Goal: Find specific fact: Locate a discrete piece of known information

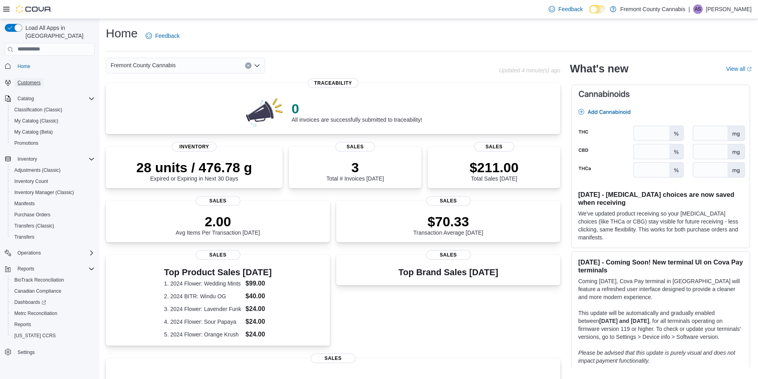
click at [29, 80] on span "Customers" at bounding box center [29, 83] width 23 height 6
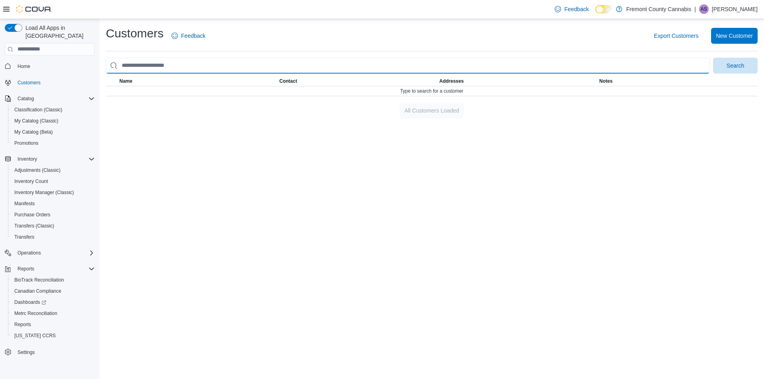
click at [168, 69] on input "search" at bounding box center [408, 66] width 604 height 16
click at [713, 58] on button "Search" at bounding box center [735, 66] width 45 height 16
click at [127, 66] on input "**********" at bounding box center [408, 66] width 604 height 16
type input "**********"
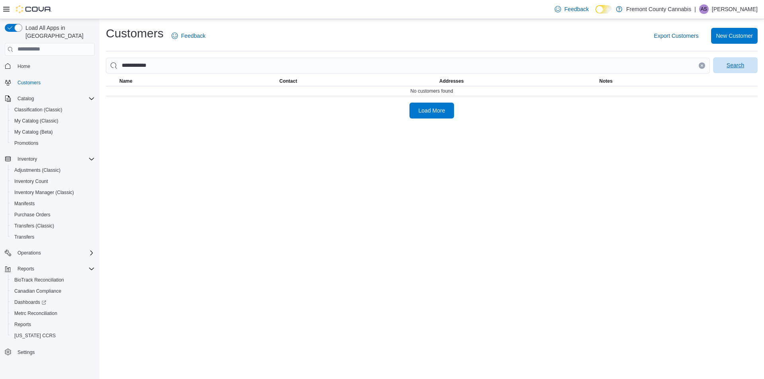
click at [747, 68] on span "Search" at bounding box center [735, 65] width 35 height 16
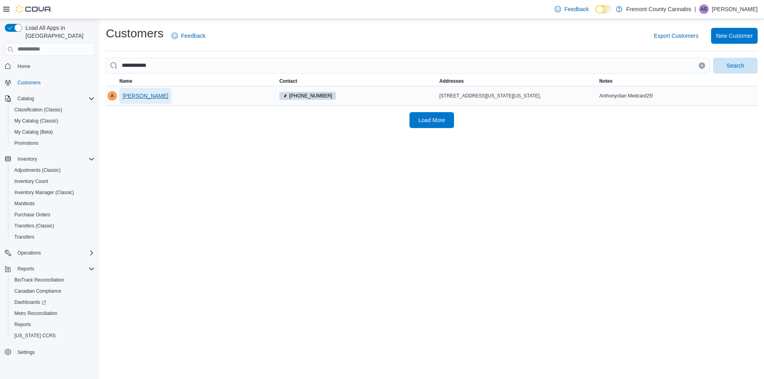
click at [142, 96] on span "[PERSON_NAME]" at bounding box center [146, 96] width 46 height 8
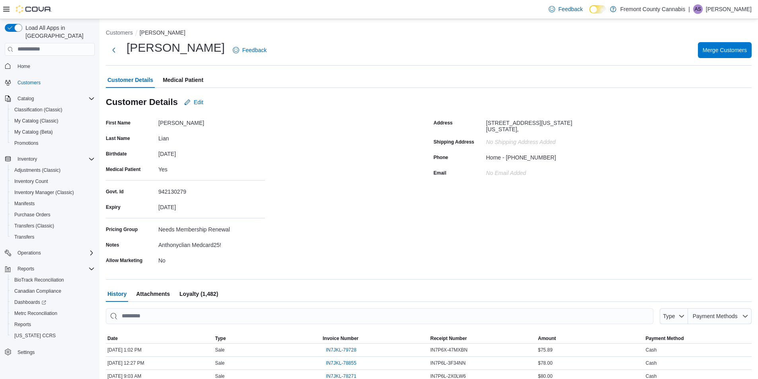
scroll to position [40, 0]
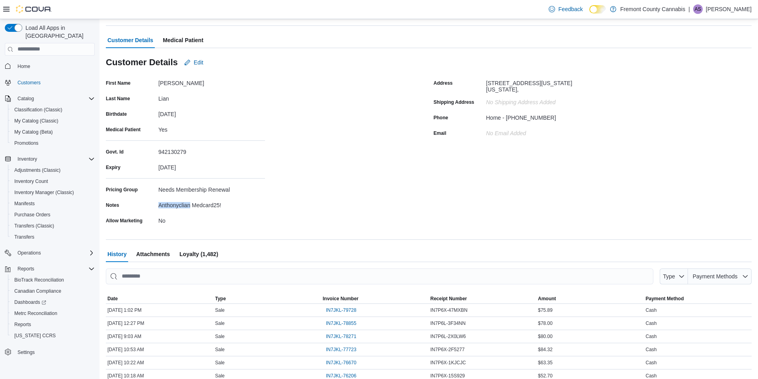
drag, startPoint x: 189, startPoint y: 206, endPoint x: 154, endPoint y: 208, distance: 35.1
click at [154, 208] on div "Notes Anthonyclian Medcard25!" at bounding box center [185, 205] width 159 height 12
copy div "Anthonyclian"
drag, startPoint x: 193, startPoint y: 205, endPoint x: 226, endPoint y: 205, distance: 33.4
click at [226, 205] on div "Anthonyclian Medcard25!" at bounding box center [211, 204] width 107 height 10
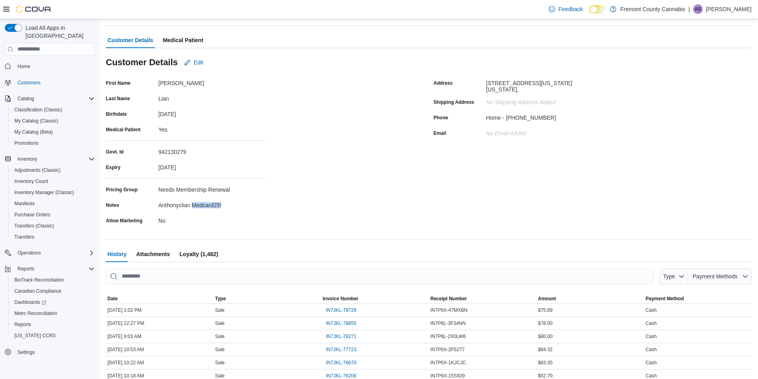
copy div "Medcard25!"
